Goal: Information Seeking & Learning: Learn about a topic

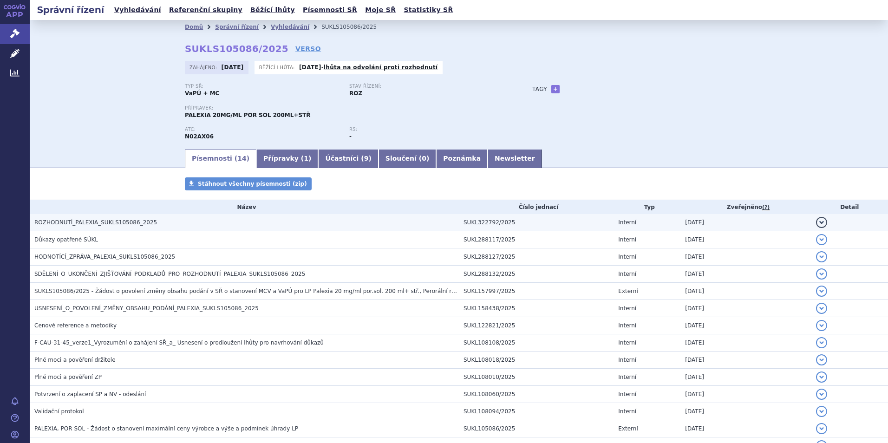
click at [106, 225] on span "ROZHODNUTÍ_PALEXIA_SUKLS105086_2025" at bounding box center [95, 222] width 123 height 7
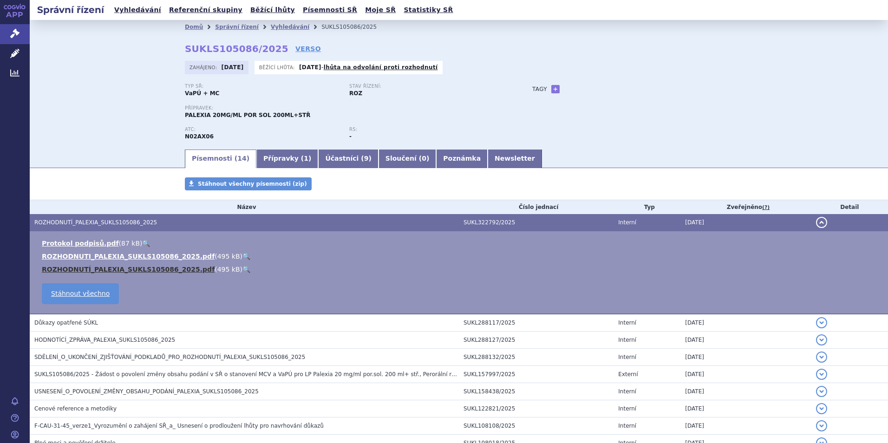
click at [144, 271] on link "ROZHODNUTÍ_PALEXIA_SUKLS105086_2025.pdf" at bounding box center [128, 269] width 173 height 7
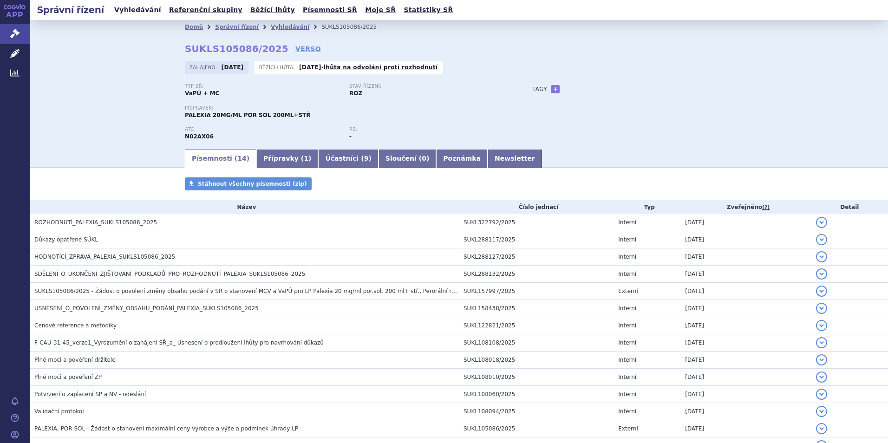
click at [129, 7] on link "Vyhledávání" at bounding box center [138, 10] width 53 height 13
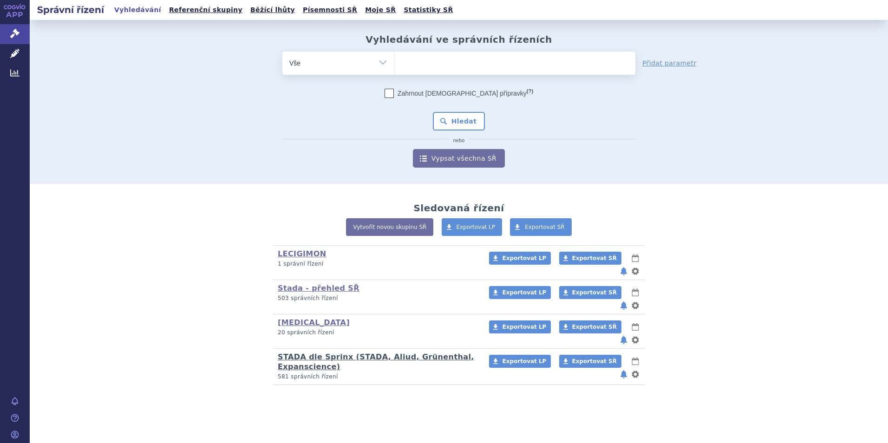
click at [304, 353] on link "STADA dle Sprinx (STADA, Aliud, Grünenthal, Expanscience)" at bounding box center [376, 362] width 197 height 19
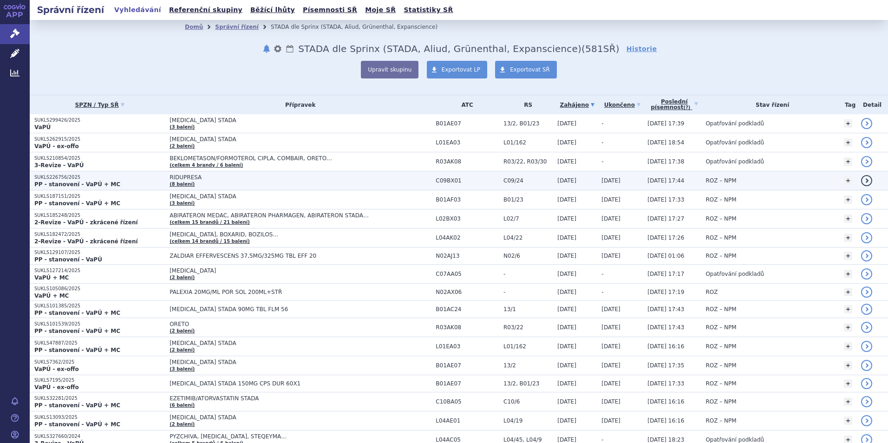
click at [65, 181] on strong "PP - stanovení - VaPÚ + MC" at bounding box center [77, 184] width 86 height 7
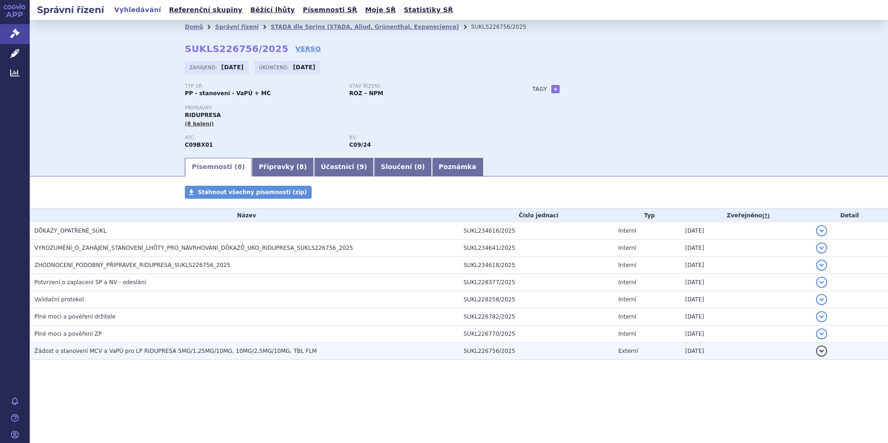
click at [103, 347] on h3 "Žádost o stanovení MCV a VaPÚ pro LP RIDUPRESA 5MG/1,25MG/10MG, 10MG/2,5MG/10MG…" at bounding box center [246, 351] width 425 height 9
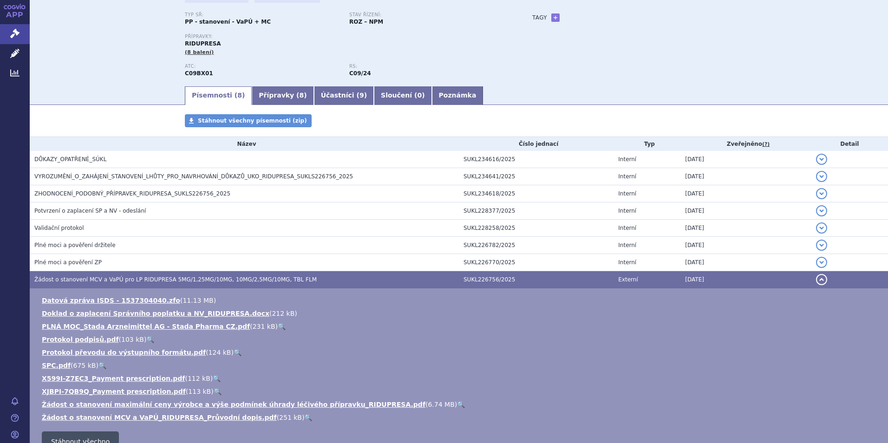
scroll to position [147, 0]
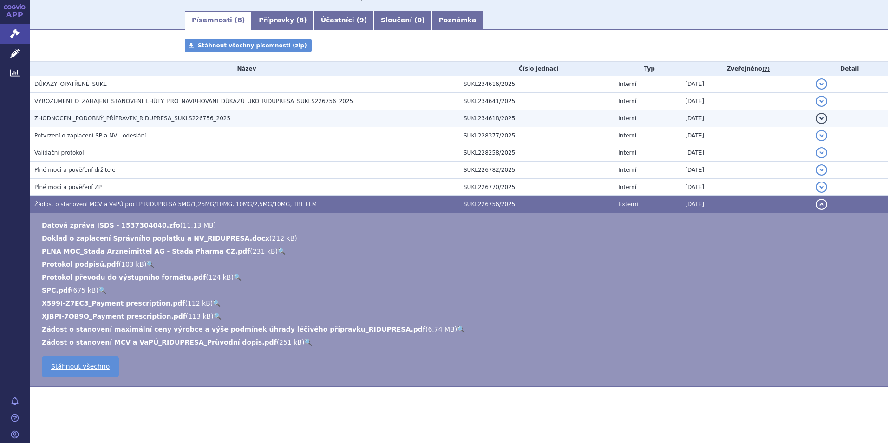
click at [67, 115] on span "ZHODNOCENÍ_PODOBNÝ_PŘÍPRAVEK_RIDUPRESA_SUKLS226756_2025" at bounding box center [132, 118] width 196 height 7
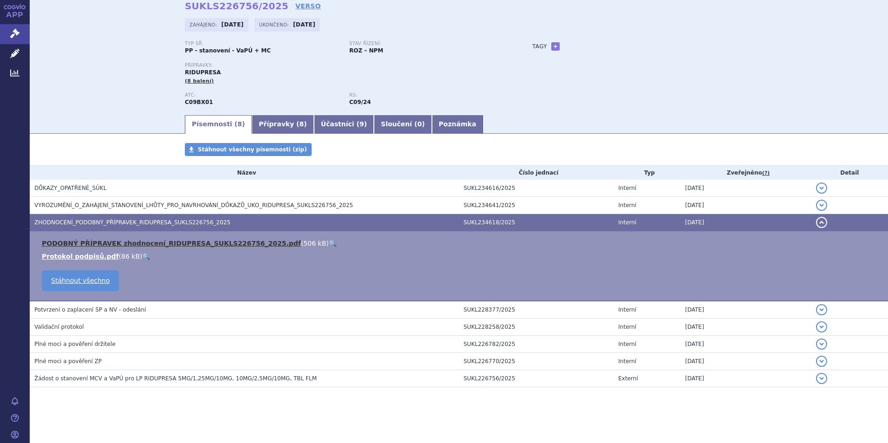
click at [182, 245] on link "PODOBNÝ PŘÍPRAVEK zhodnocení_RIDUPRESA_SUKLS226756_2025.pdf" at bounding box center [171, 243] width 259 height 7
